Goal: Information Seeking & Learning: Learn about a topic

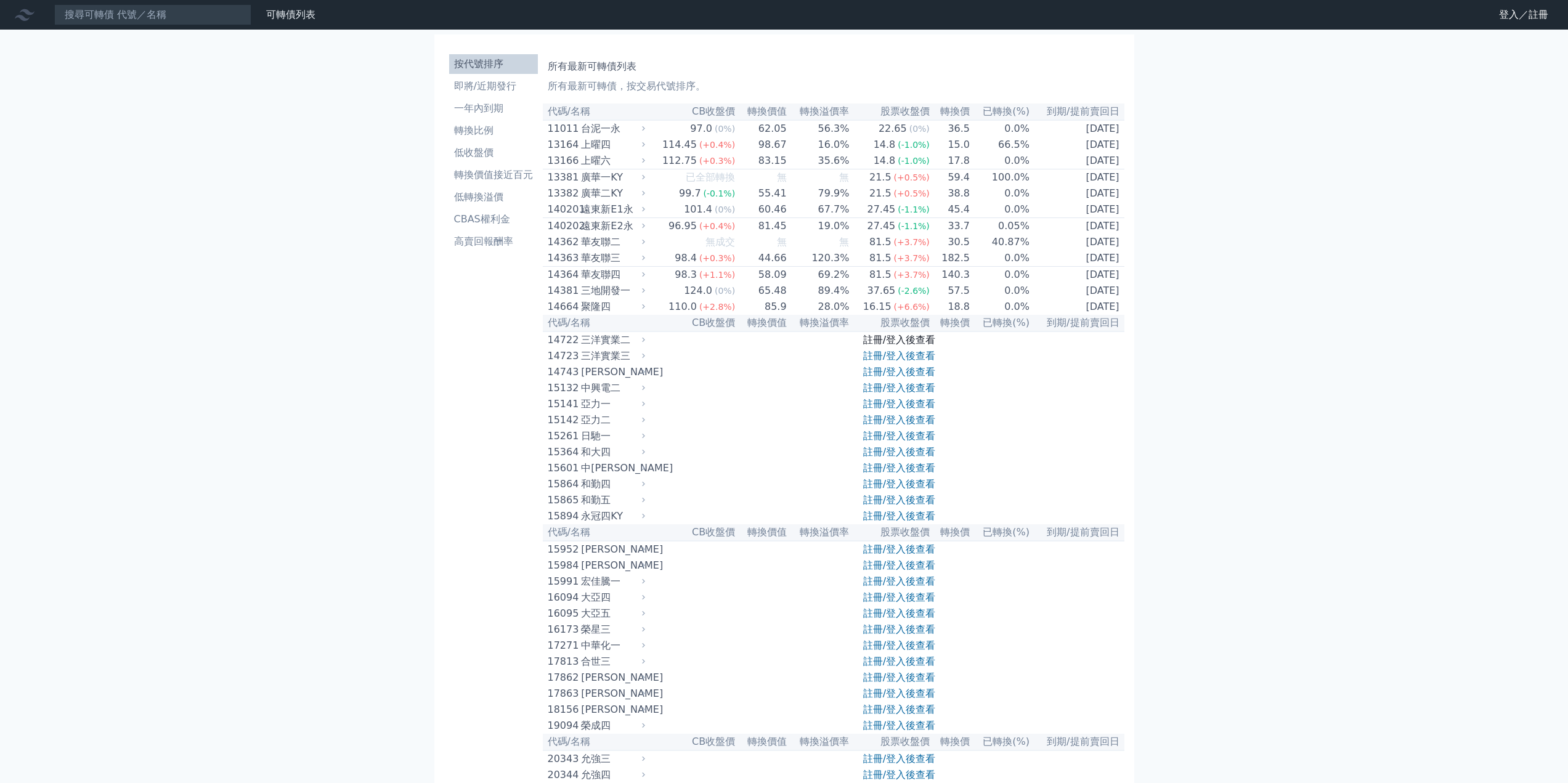
click at [879, 346] on link "註冊/登入後查看" at bounding box center [899, 339] width 72 height 11
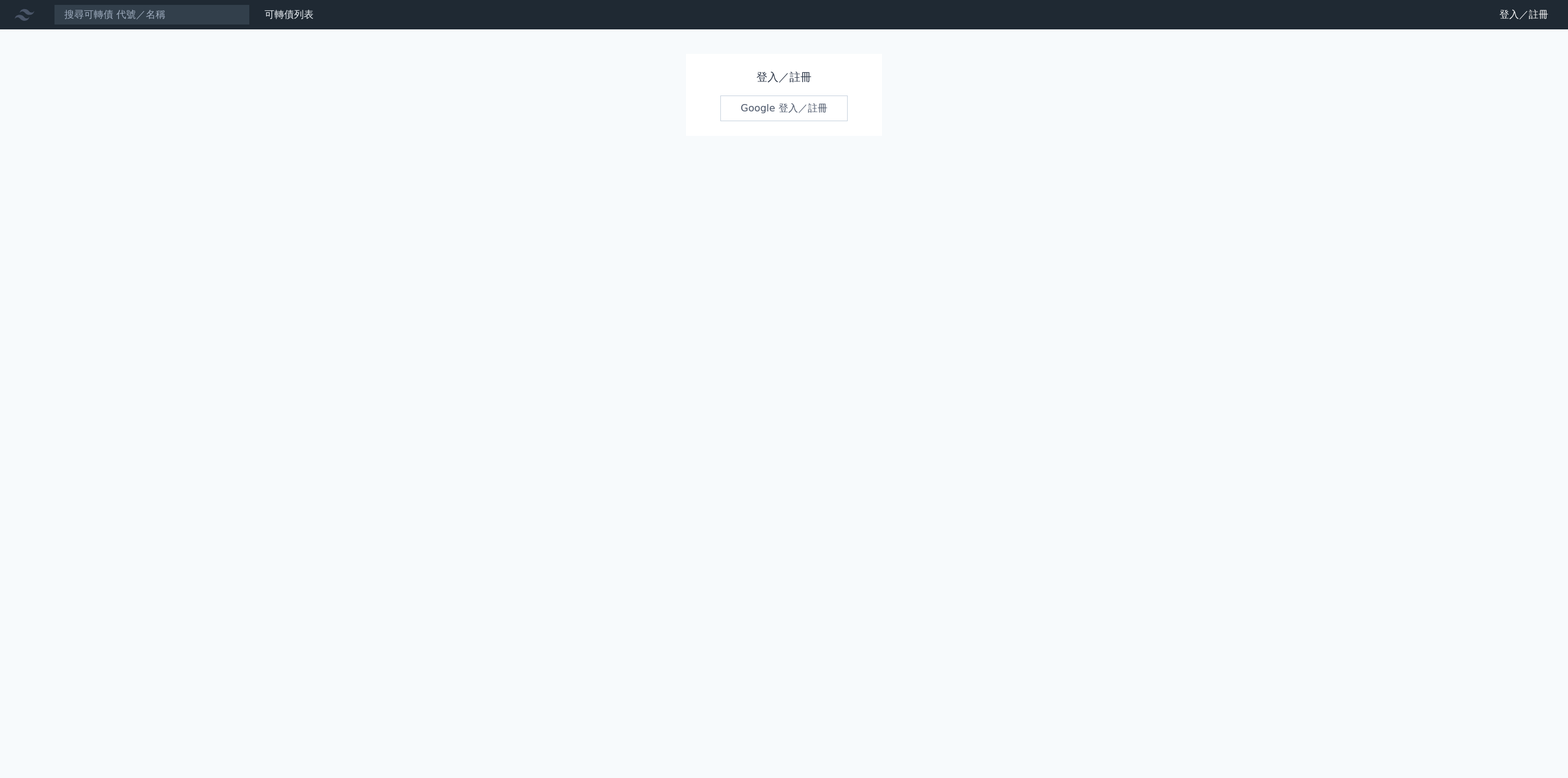
click at [801, 112] on link "Google 登入／註冊" at bounding box center [783, 108] width 128 height 26
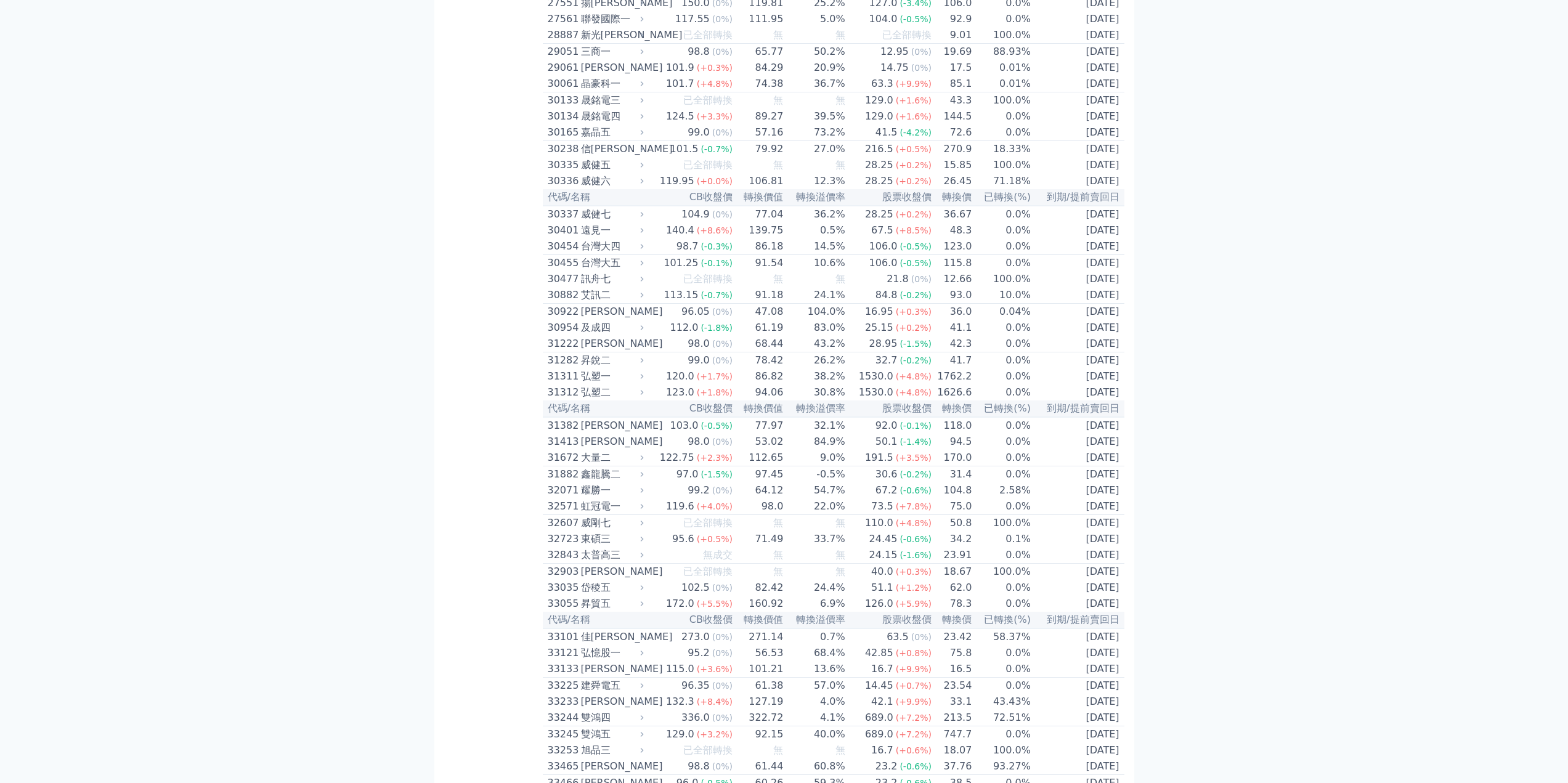
scroll to position [1787, 0]
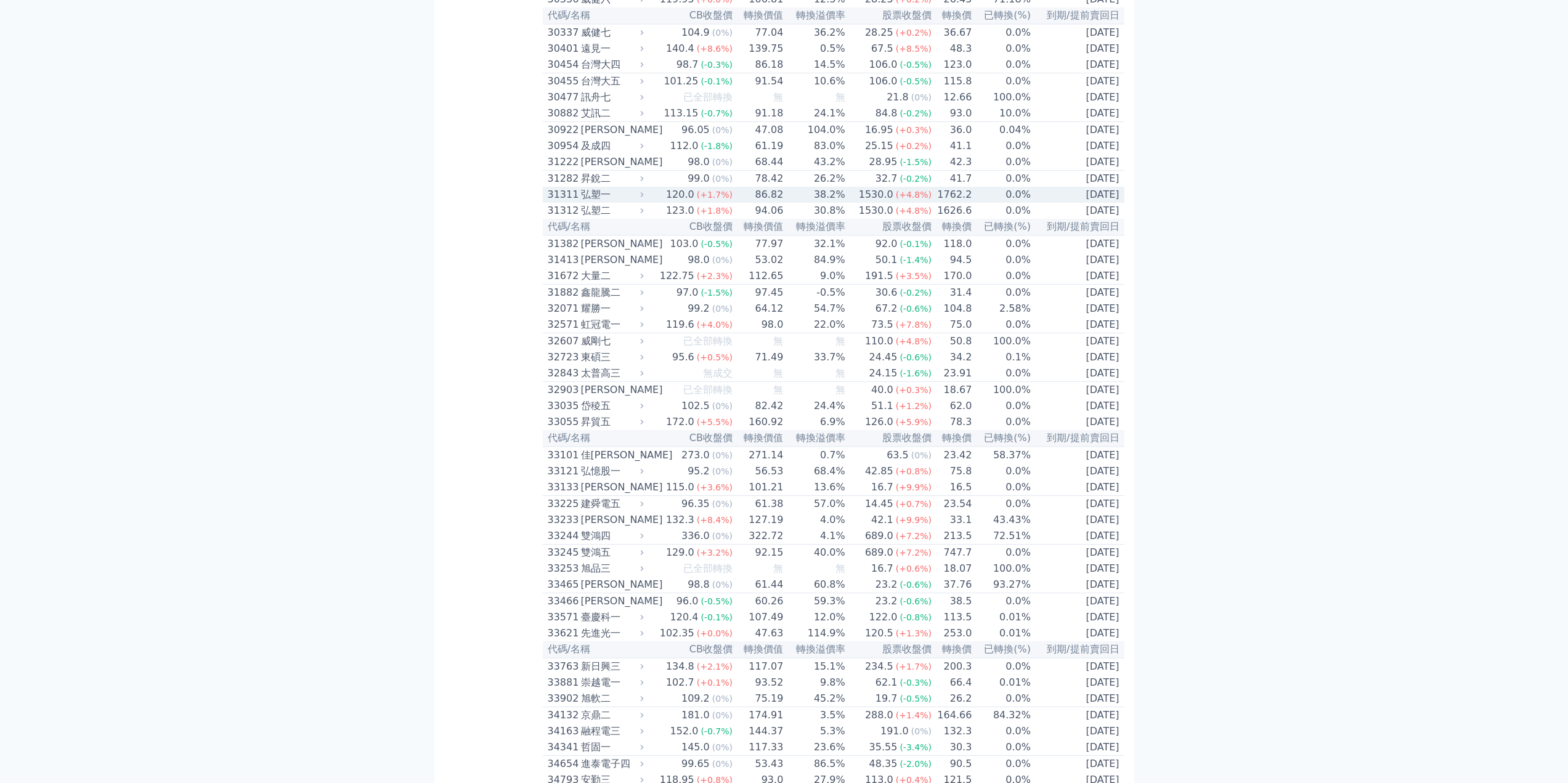
click at [658, 203] on td "120.0 (+1.7%)" at bounding box center [689, 195] width 86 height 16
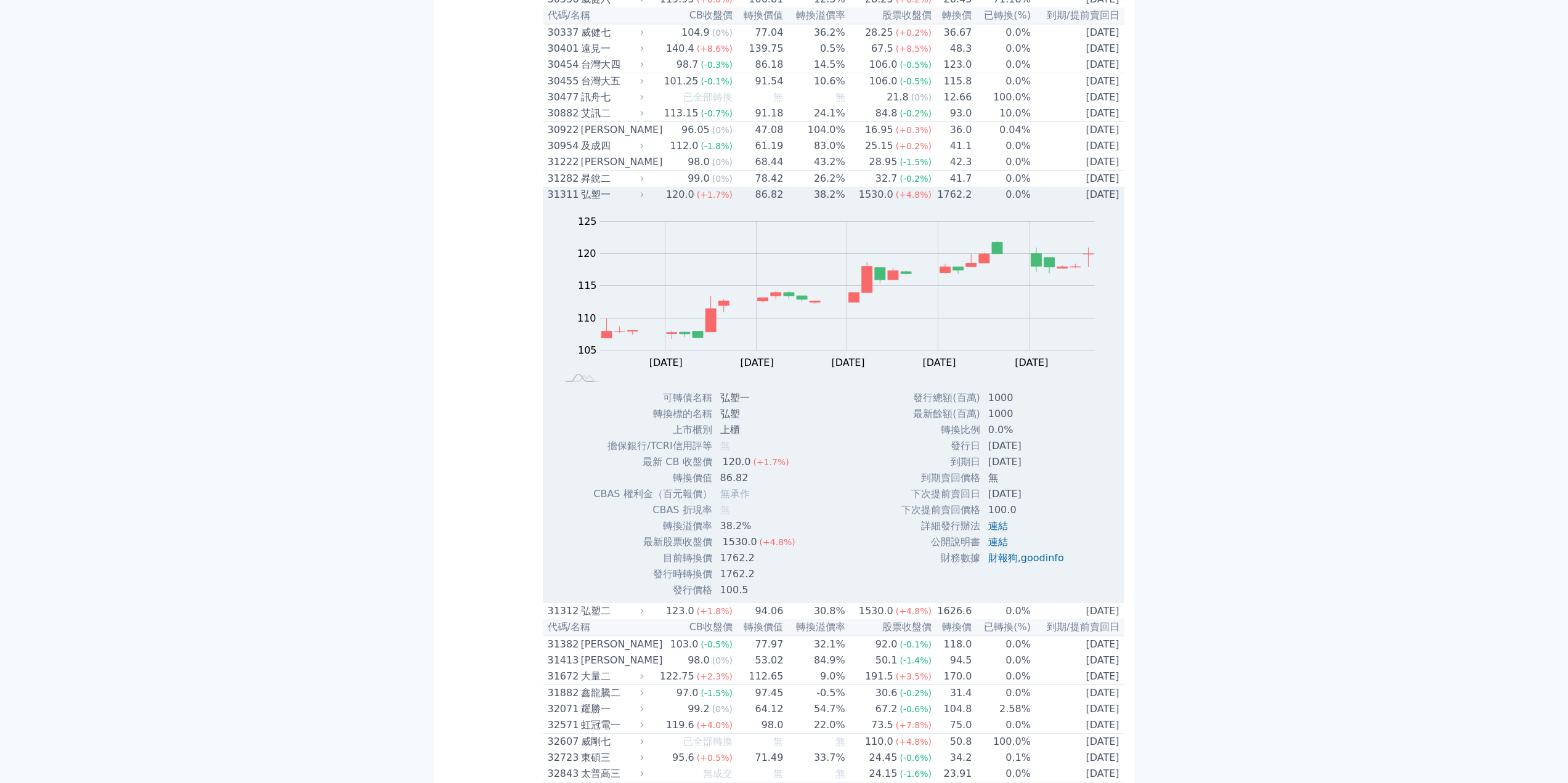
click at [658, 203] on td "120.0 (+1.7%)" at bounding box center [689, 195] width 86 height 16
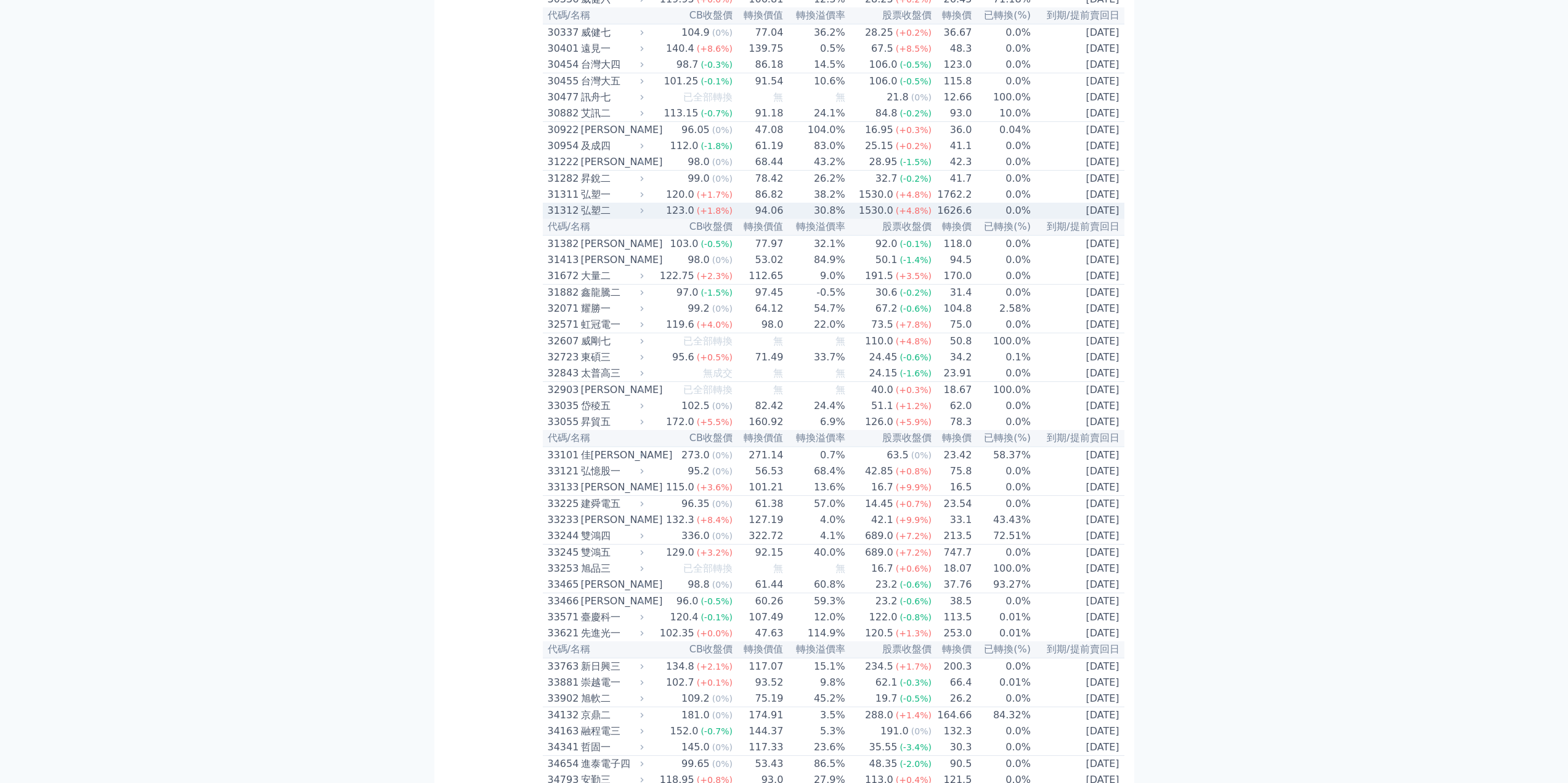
click at [695, 218] on div "123.0" at bounding box center [680, 211] width 33 height 15
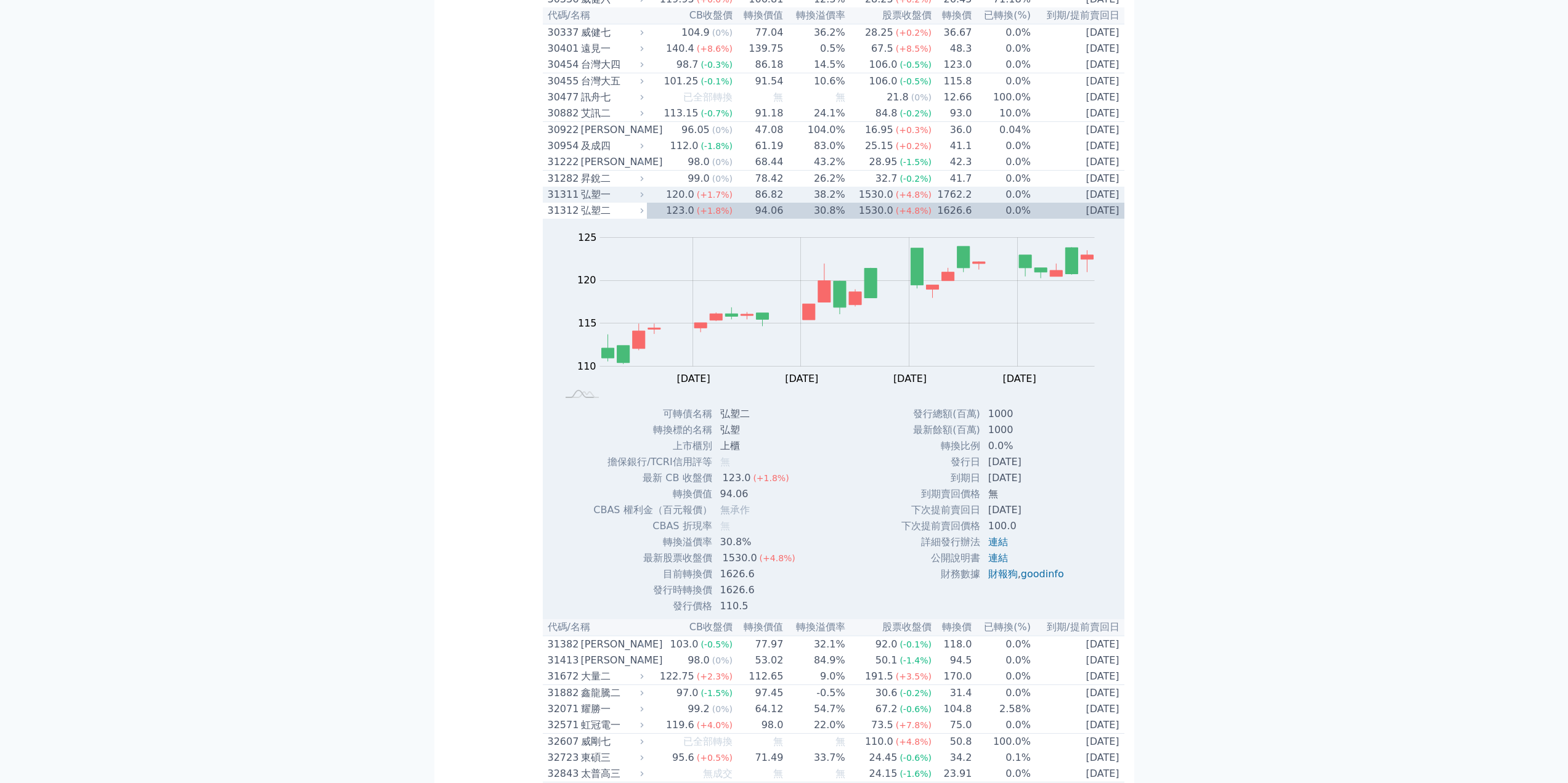
click at [719, 200] on span "(+1.7%)" at bounding box center [714, 195] width 36 height 10
